Goal: Task Accomplishment & Management: Use online tool/utility

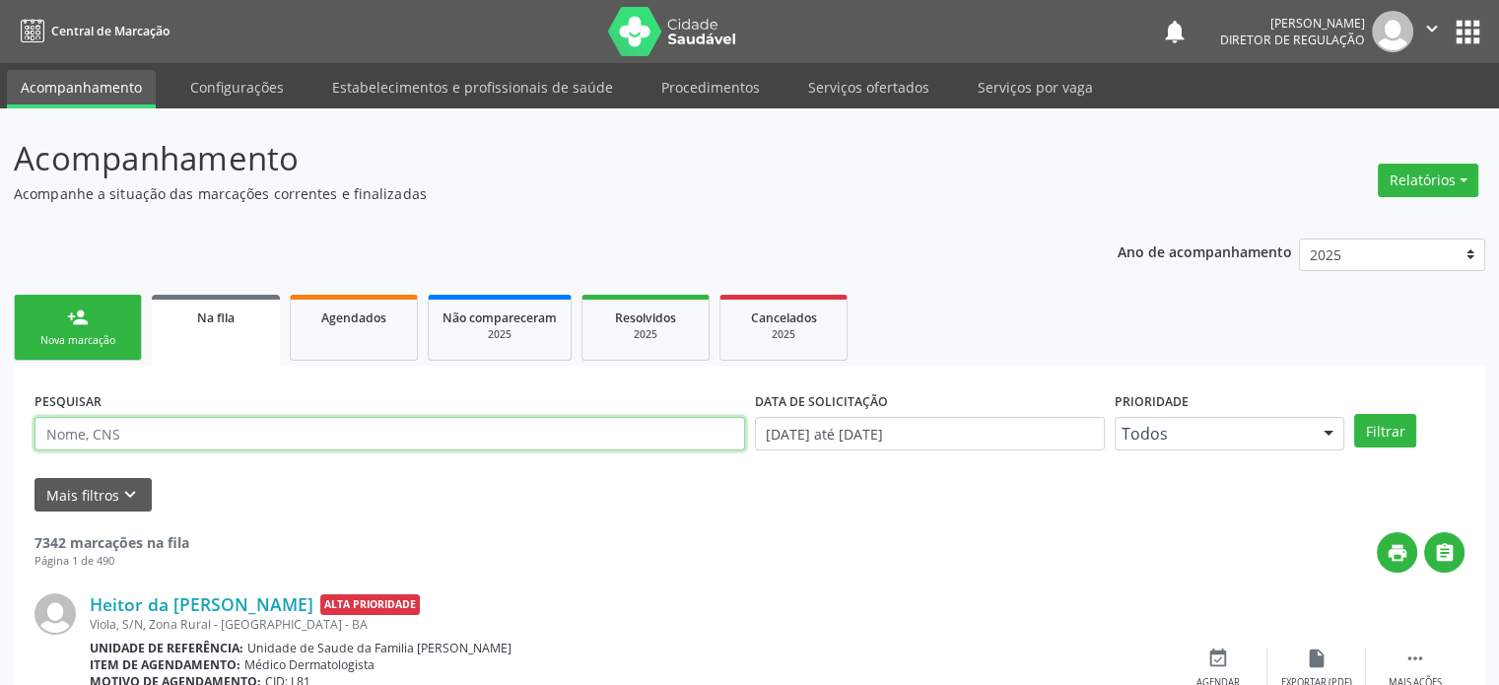
click at [78, 433] on input "text" at bounding box center [389, 434] width 711 height 34
paste input "Olá, boa tarde! Segue em anexo lista de atendimento: PEDIATRA - dia [DATE]; URO…"
type input "Olá, boa tarde! Segue em anexo lista de atendimento: PEDIATRA - dia [DATE]; URO…"
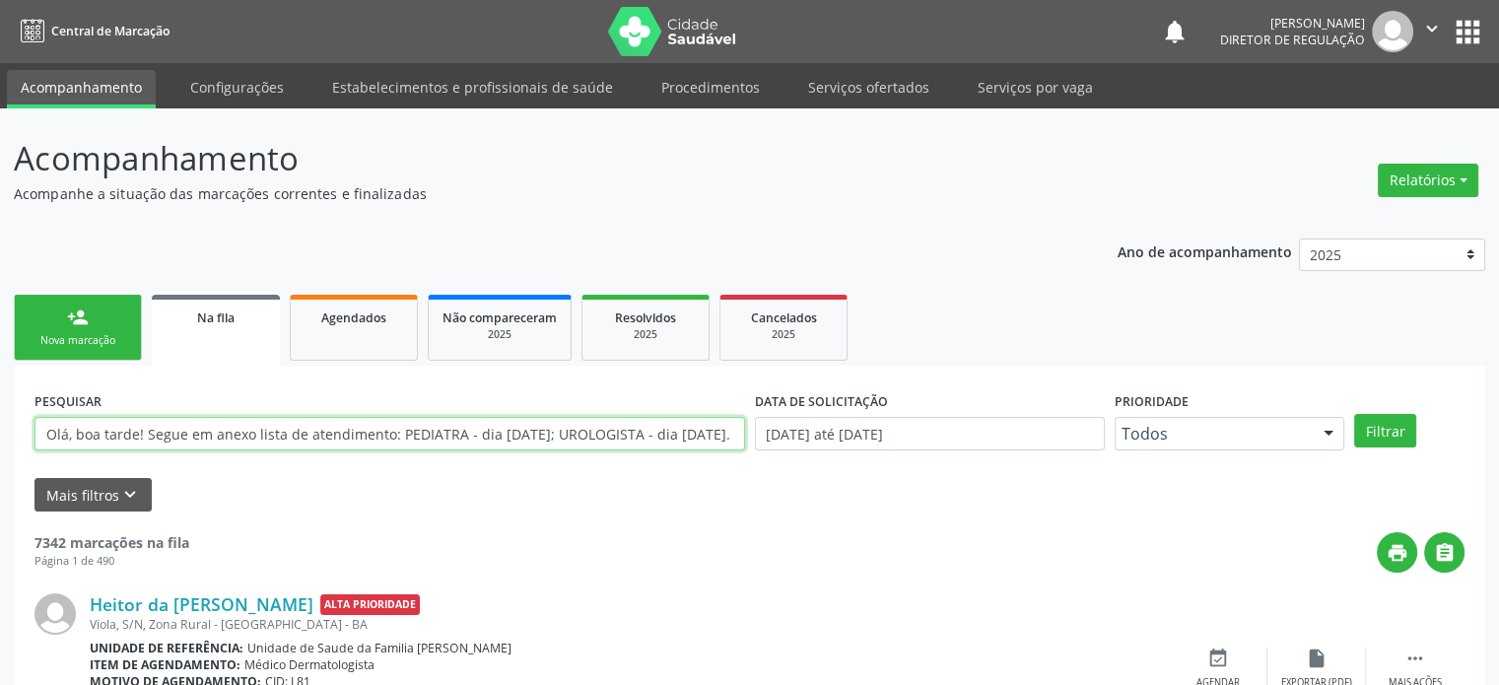
scroll to position [0, 678]
click at [78, 433] on input "Olá, boa tarde! Segue em anexo lista de atendimento: PEDIATRA - dia [DATE]; URO…" at bounding box center [389, 434] width 711 height 34
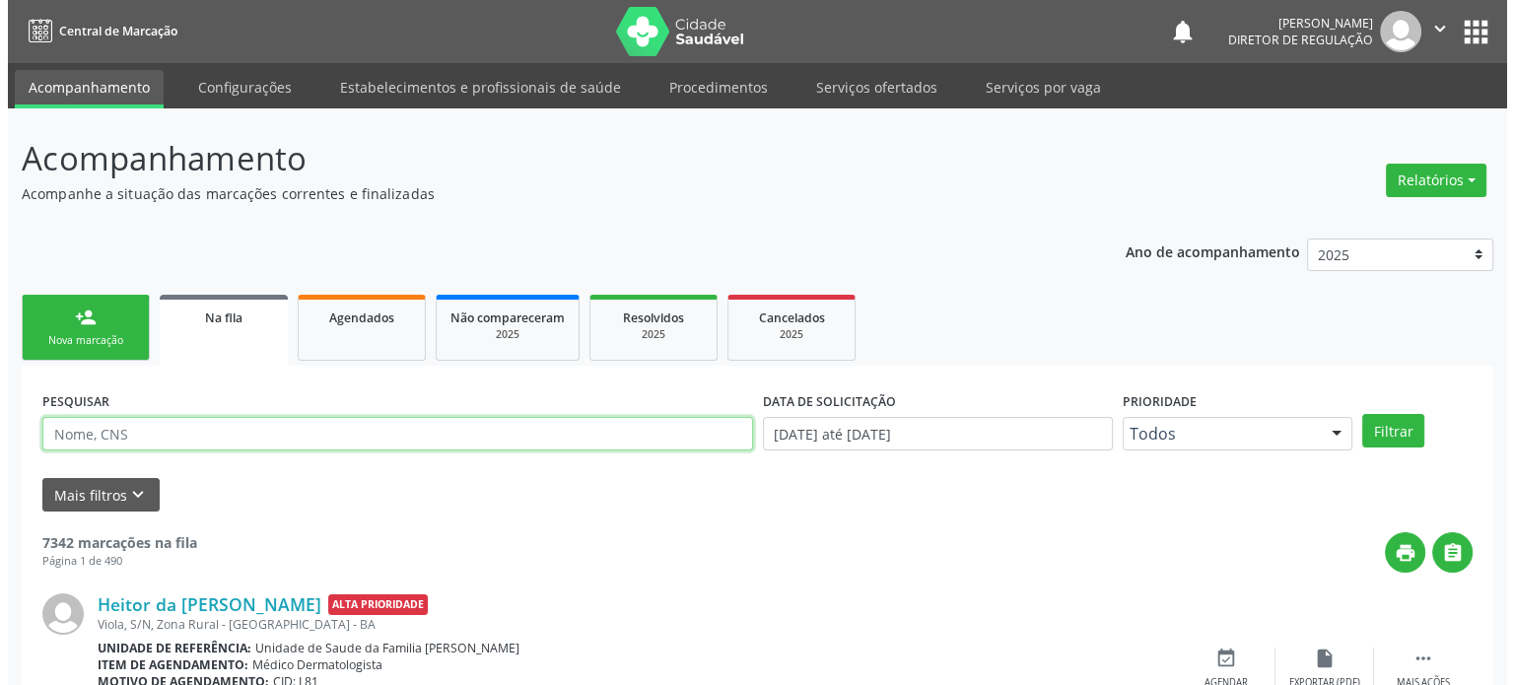
scroll to position [0, 0]
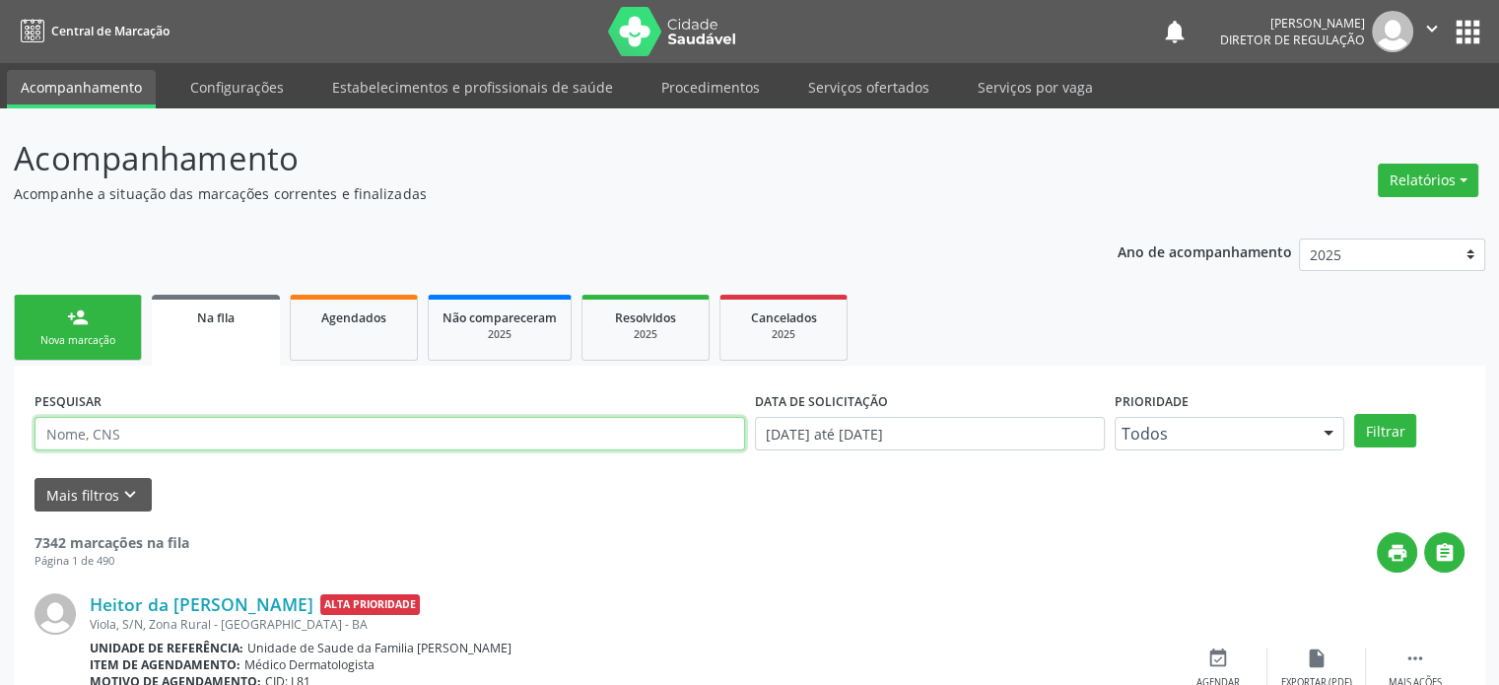
paste input "700704995427978"
type input "700704995427978"
click at [1354, 414] on button "Filtrar" at bounding box center [1385, 431] width 62 height 34
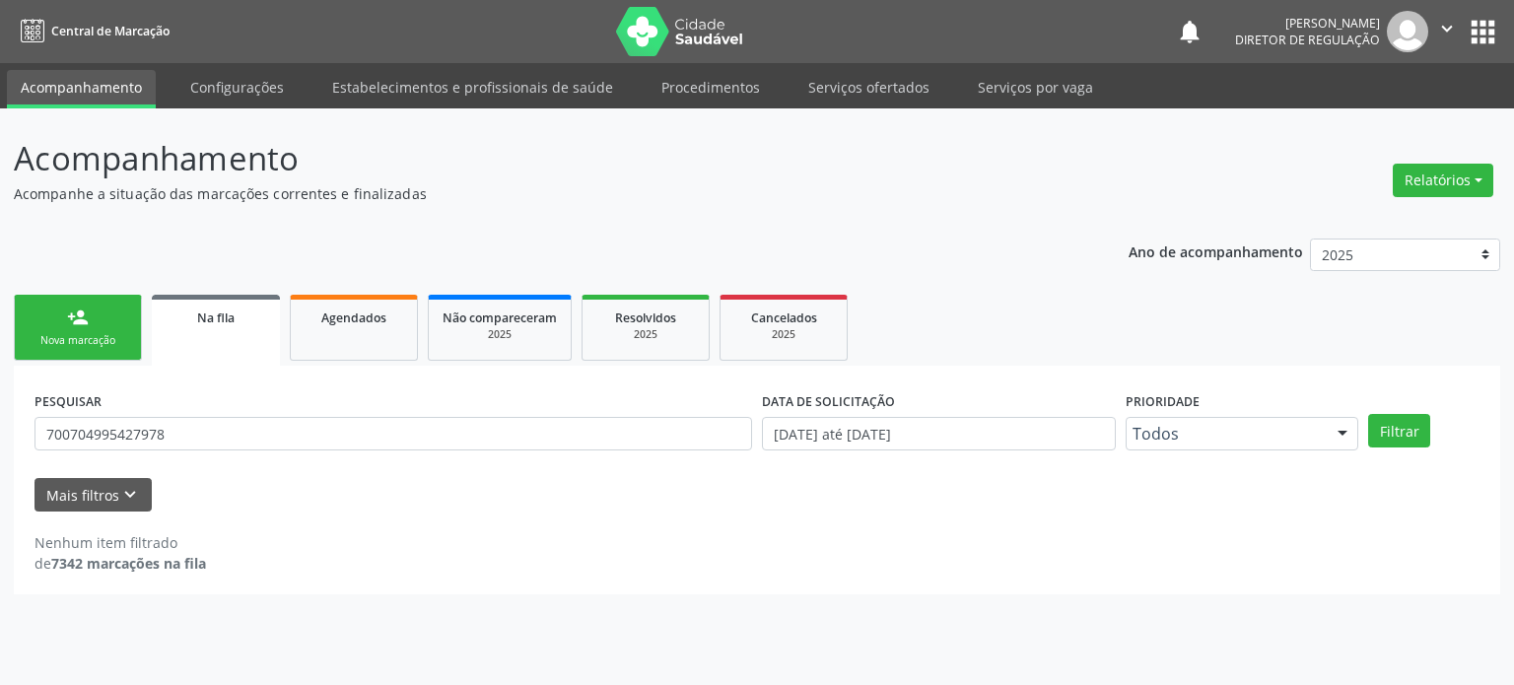
click at [1471, 29] on button "apps" at bounding box center [1483, 32] width 34 height 34
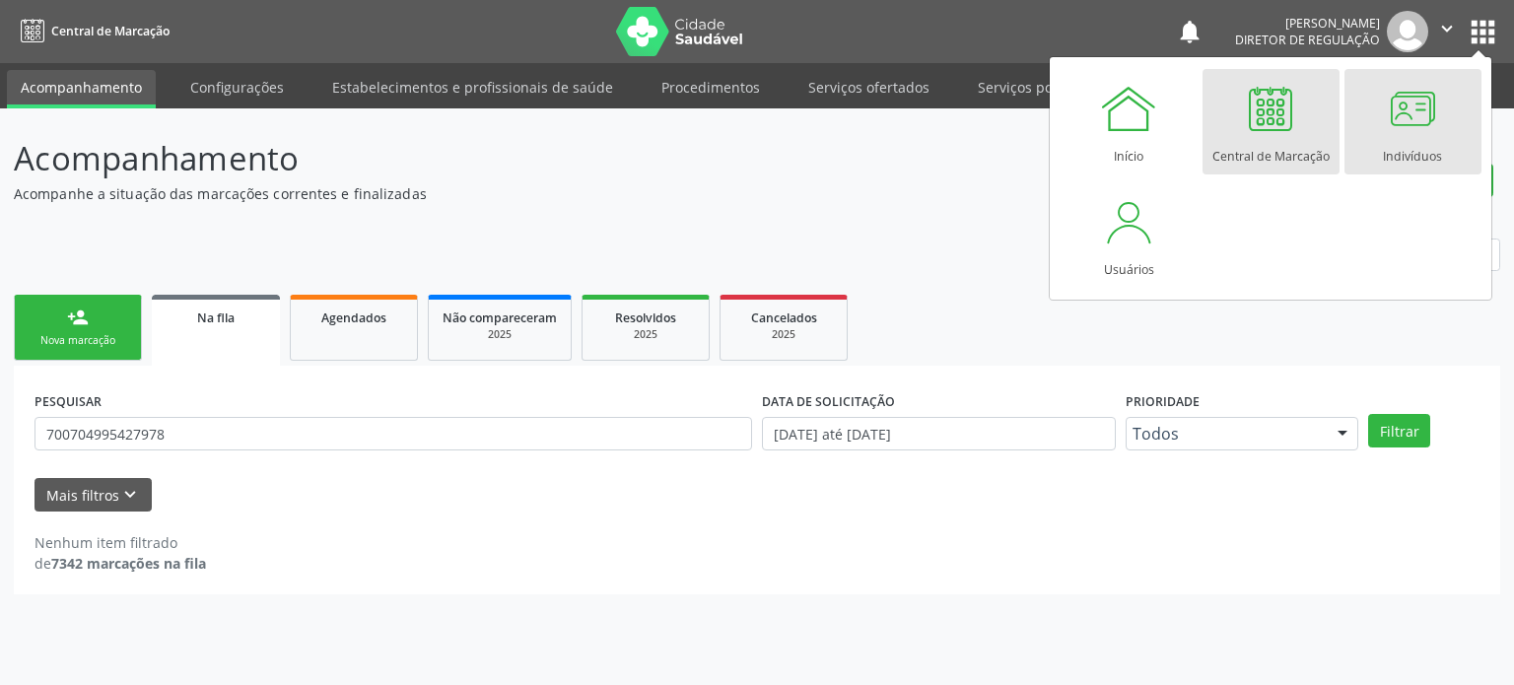
click at [1397, 121] on div at bounding box center [1412, 108] width 59 height 59
